Goal: Information Seeking & Learning: Learn about a topic

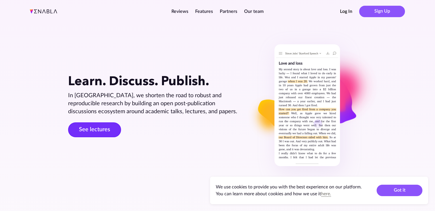
click at [91, 134] on link "See lectures" at bounding box center [94, 129] width 53 height 15
click at [93, 134] on link "See lectures" at bounding box center [94, 129] width 53 height 15
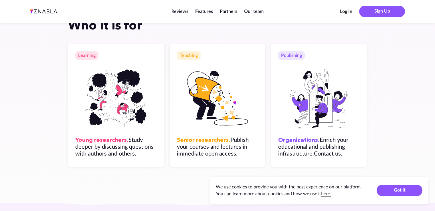
scroll to position [192, 0]
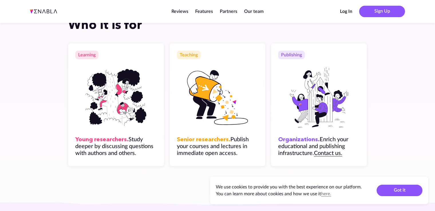
click at [97, 96] on img at bounding box center [115, 97] width 63 height 63
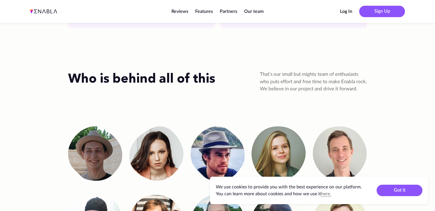
scroll to position [1050, 0]
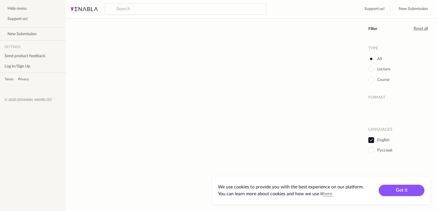
click at [89, 125] on div "All Lecture Course" at bounding box center [212, 91] width 284 height 135
click at [27, 10] on span "Hide menu" at bounding box center [16, 9] width 19 height 6
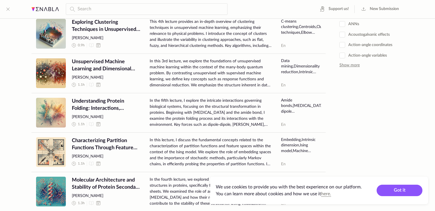
scroll to position [218, 0]
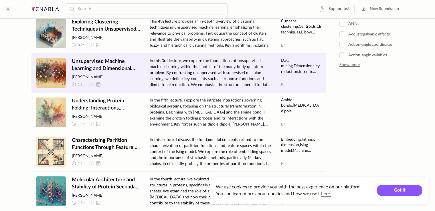
click at [117, 61] on span "Unsupervised Machine Learning and Dimensional Reduction in Many-Body Quantum Sy…" at bounding box center [106, 65] width 69 height 14
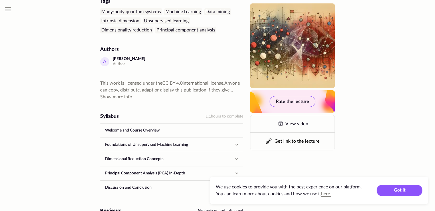
scroll to position [204, 0]
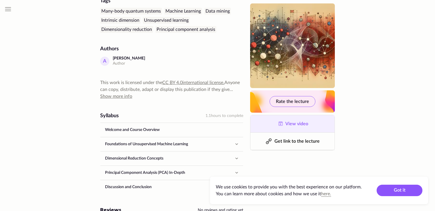
click at [277, 128] on link "View video" at bounding box center [292, 123] width 84 height 17
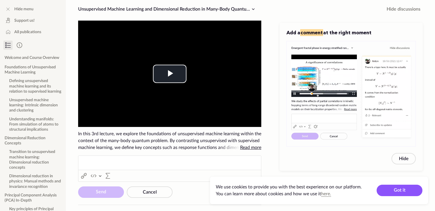
click at [172, 87] on video "To view this video please enable JavaScript, and consider upgrading to a web br…" at bounding box center [169, 74] width 183 height 106
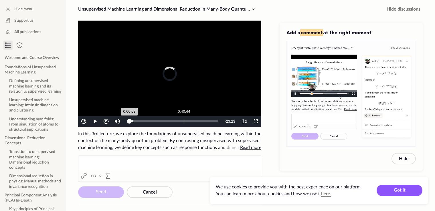
click at [184, 120] on div "0:40:44" at bounding box center [184, 121] width 0 height 2
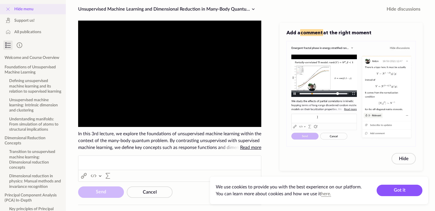
click at [5, 8] on icon at bounding box center [8, 9] width 7 height 7
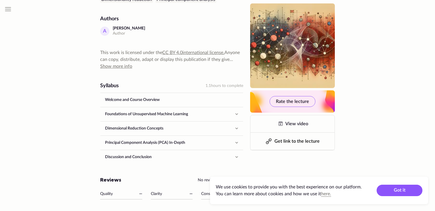
scroll to position [239, 0]
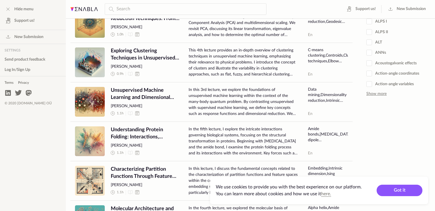
scroll to position [190, 0]
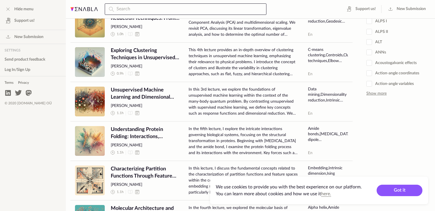
click at [148, 11] on input "text" at bounding box center [186, 8] width 162 height 11
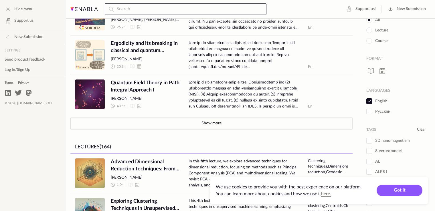
scroll to position [0, 0]
